Goal: Task Accomplishment & Management: Manage account settings

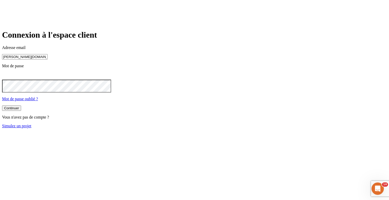
click at [48, 59] on input "[PERSON_NAME][DOMAIN_NAME][EMAIL_ADDRESS][DOMAIN_NAME]" at bounding box center [25, 56] width 46 height 5
type input "[PERSON_NAME][DOMAIN_NAME][EMAIL_ADDRESS][DOMAIN_NAME]"
click at [21, 111] on button "Continuer" at bounding box center [11, 108] width 19 height 5
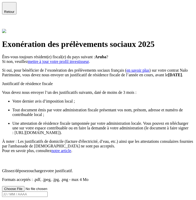
scroll to position [51, 0]
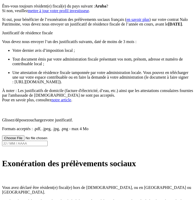
click at [99, 114] on div at bounding box center [98, 109] width 192 height 7
click at [67, 135] on input "Glissez/déposez ou chargez votre justificatif. Formats acceptés : .pdf, .jpeg, …" at bounding box center [34, 137] width 65 height 5
click at [187, 153] on div at bounding box center [98, 149] width 192 height 7
select select "9"
select select "2025"
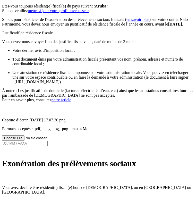
type input "01 / 10 / 2025"
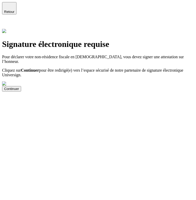
click at [10, 9] on icon "button" at bounding box center [9, 6] width 6 height 6
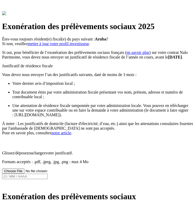
scroll to position [51, 0]
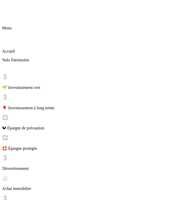
click at [7, 8] on icon at bounding box center [5, 5] width 6 height 6
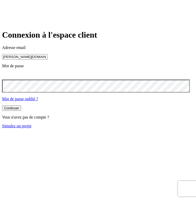
click at [48, 59] on input "[PERSON_NAME][DOMAIN_NAME][EMAIL_ADDRESS][DOMAIN_NAME]" at bounding box center [25, 56] width 46 height 5
paste input "23231@nalo.fr"
type input "james.bond+23231@nalo.fr"
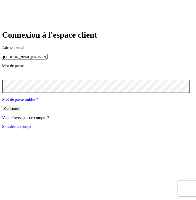
click at [21, 111] on button "Continuer" at bounding box center [11, 108] width 19 height 5
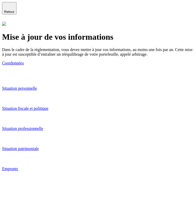
click at [94, 83] on link "Situation personnelle" at bounding box center [98, 89] width 192 height 25
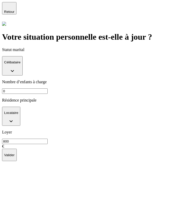
click at [17, 161] on button "Valider" at bounding box center [9, 155] width 15 height 12
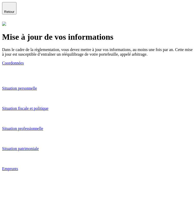
scroll to position [5, 0]
click at [72, 61] on link "Coordonnées" at bounding box center [98, 69] width 192 height 16
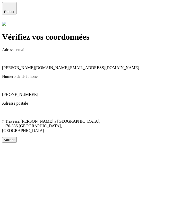
click at [17, 137] on button "Valider" at bounding box center [9, 139] width 15 height 5
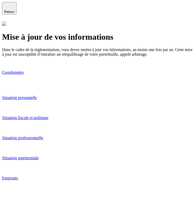
click at [58, 115] on link "Situation fiscale et politique" at bounding box center [98, 123] width 192 height 16
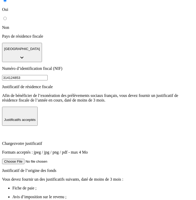
scroll to position [83, 0]
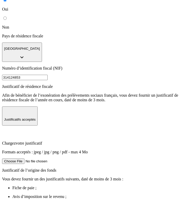
click at [135, 130] on label "Chargez votre justificatif Formats acceptés : jpeg / jpg / png / pdf - max 4 Mo" at bounding box center [98, 146] width 192 height 33
click at [67, 158] on input "Chargez votre justificatif Formats acceptés : jpeg / jpg / png / pdf - max 4 Mo" at bounding box center [34, 160] width 65 height 5
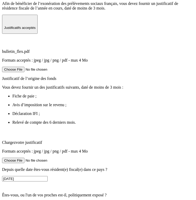
scroll to position [183, 0]
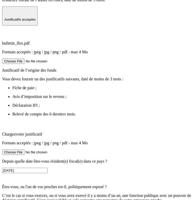
click at [119, 141] on p "Formats acceptés : jpeg / jpg / png / pdf - max 4 Mo" at bounding box center [98, 143] width 192 height 5
click at [67, 149] on input "Chargez votre justificatif Formats acceptés : jpeg / jpg / png / pdf - max 4 Mo" at bounding box center [34, 151] width 65 height 5
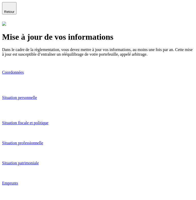
click at [98, 141] on link "Situation professionnelle" at bounding box center [98, 149] width 192 height 16
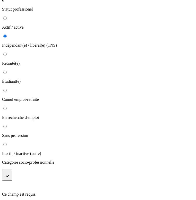
scroll to position [98, 0]
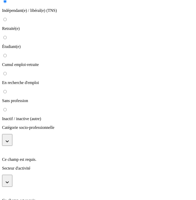
click at [12, 134] on button "button" at bounding box center [7, 140] width 10 height 12
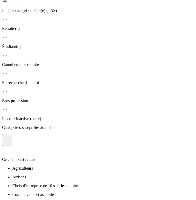
click at [74, 166] on li "Agriculteurs" at bounding box center [103, 168] width 182 height 5
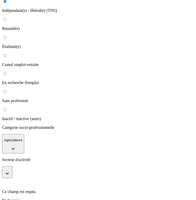
click at [74, 178] on div "Ce champ est requis." at bounding box center [98, 186] width 192 height 16
click at [12, 166] on button "button" at bounding box center [7, 172] width 10 height 12
click at [63, 198] on li "Agriculture, sylviculture et pêche" at bounding box center [103, 200] width 182 height 5
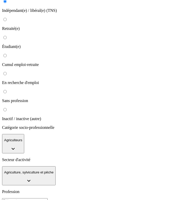
scroll to position [110, 0]
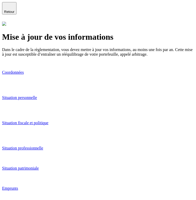
click at [78, 166] on link "Situation patrimoniale" at bounding box center [98, 174] width 192 height 16
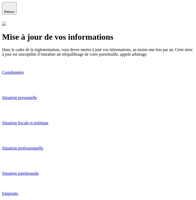
click at [65, 191] on link "Emprunts" at bounding box center [98, 199] width 192 height 16
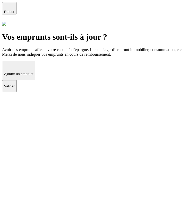
click at [17, 92] on button "Valider" at bounding box center [9, 86] width 15 height 12
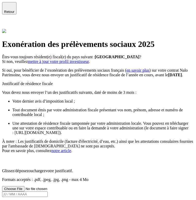
click at [77, 59] on span "mettre à jour votre profil investisseur" at bounding box center [58, 61] width 61 height 4
